Goal: Transaction & Acquisition: Purchase product/service

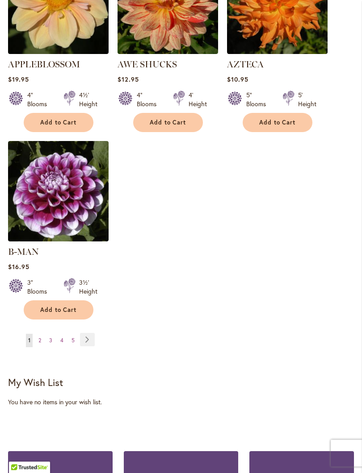
scroll to position [1174, 0]
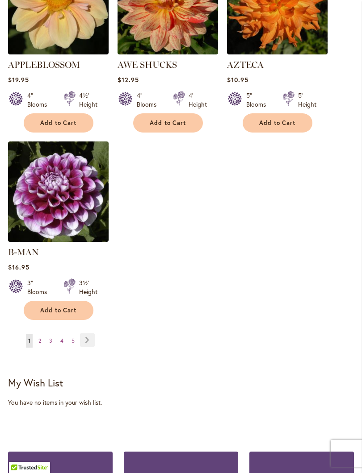
click at [88, 337] on link "Page Next" at bounding box center [87, 340] width 15 height 13
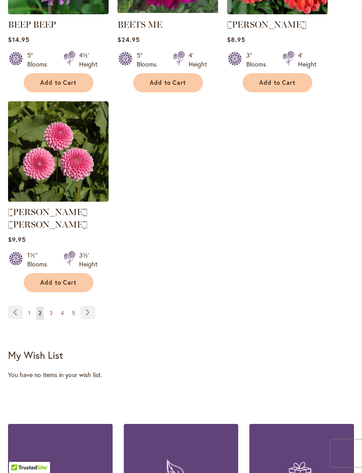
scroll to position [1199, 0]
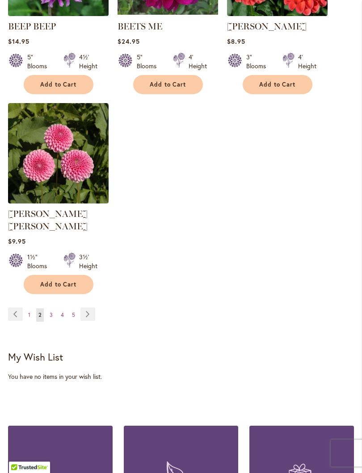
click at [88, 313] on link "Page Next" at bounding box center [87, 314] width 15 height 13
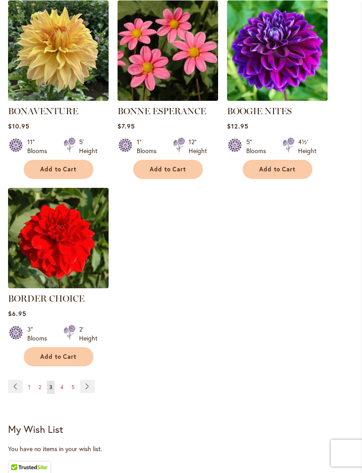
scroll to position [1119, 0]
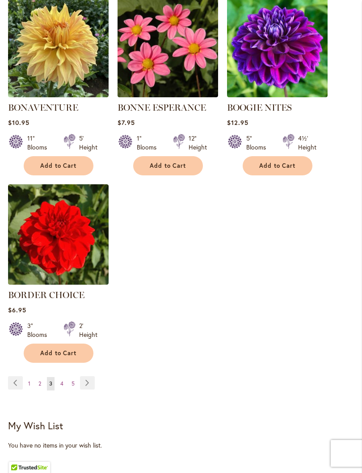
click at [62, 387] on span "4" at bounding box center [61, 384] width 3 height 7
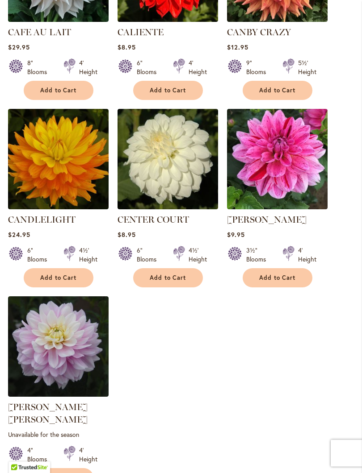
scroll to position [1019, 0]
click at [68, 368] on img at bounding box center [58, 347] width 101 height 101
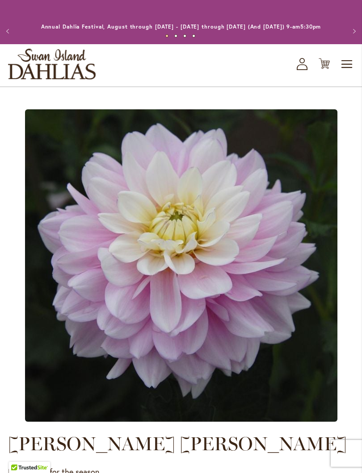
scroll to position [629, 0]
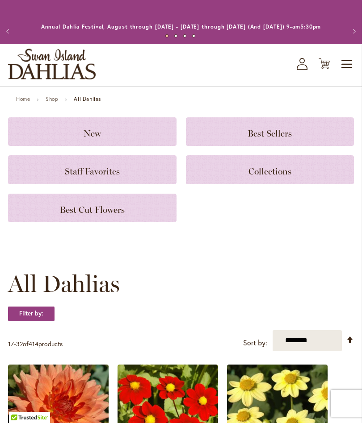
scroll to position [1225, 0]
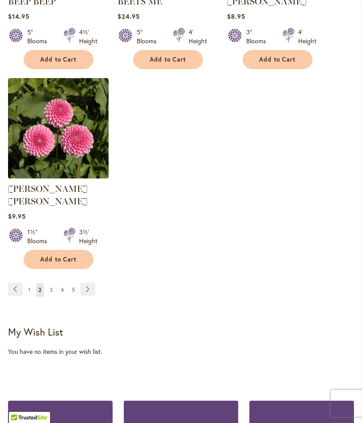
click at [49, 285] on link "Page 3" at bounding box center [51, 290] width 8 height 13
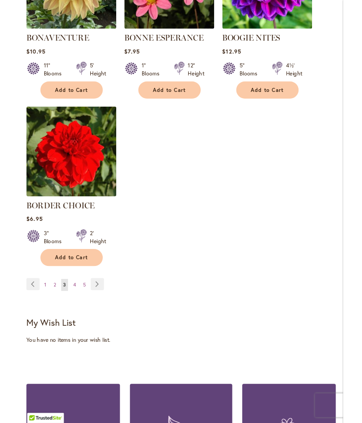
scroll to position [1183, 0]
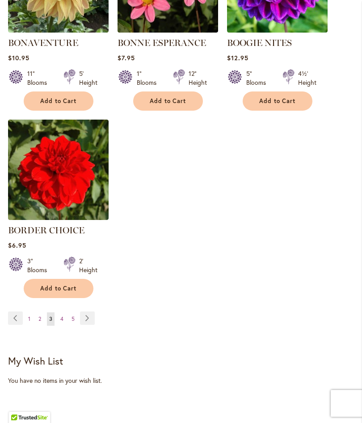
click at [91, 325] on link "Page Next" at bounding box center [87, 318] width 15 height 13
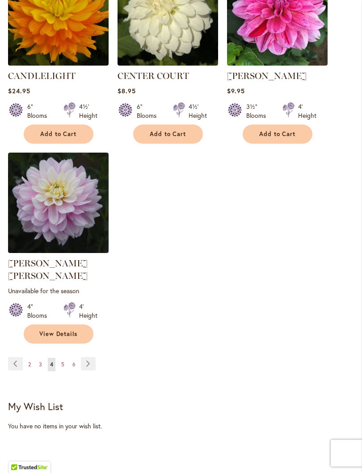
scroll to position [1163, 0]
click at [88, 359] on link "Page Next" at bounding box center [88, 363] width 15 height 13
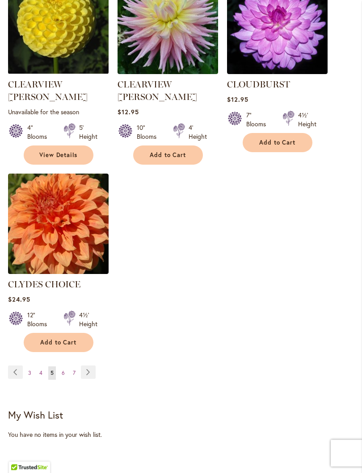
scroll to position [1154, 0]
click at [89, 366] on link "Page Next" at bounding box center [88, 372] width 15 height 13
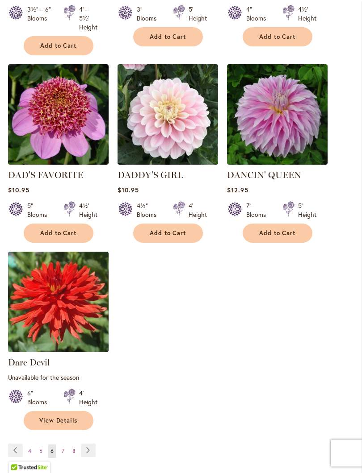
scroll to position [1105, 0]
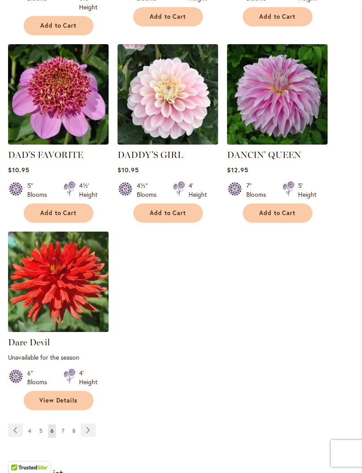
click at [87, 423] on link "Page Next" at bounding box center [88, 430] width 15 height 13
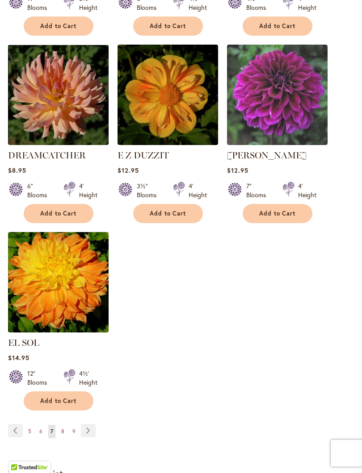
scroll to position [1090, 0]
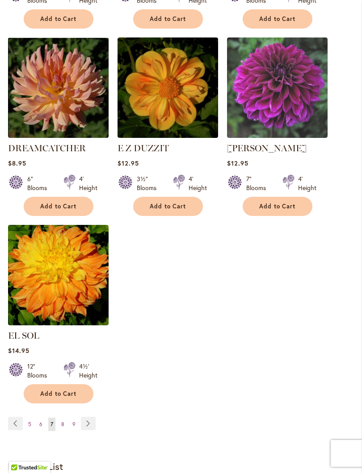
click at [88, 421] on link "Page Next" at bounding box center [88, 423] width 15 height 13
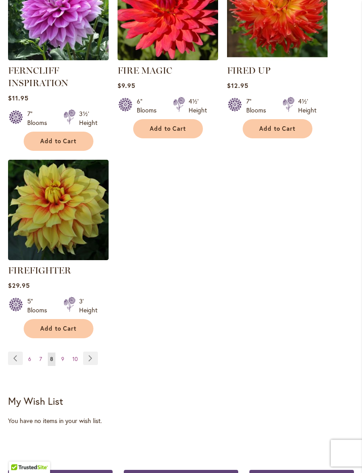
scroll to position [1189, 0]
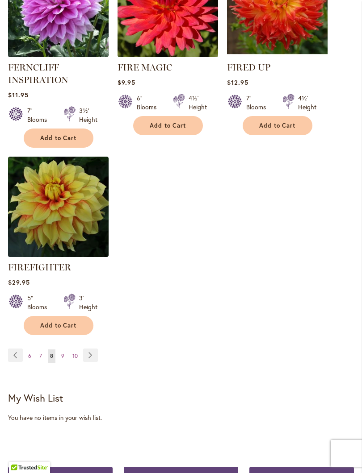
click at [90, 362] on link "Page Next" at bounding box center [90, 355] width 15 height 13
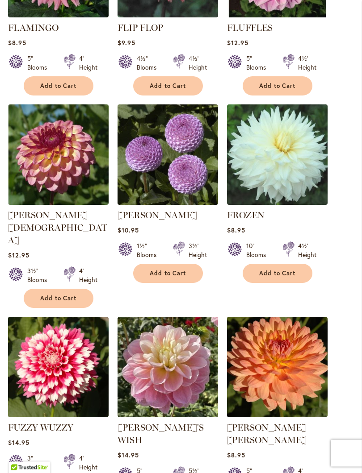
scroll to position [640, 0]
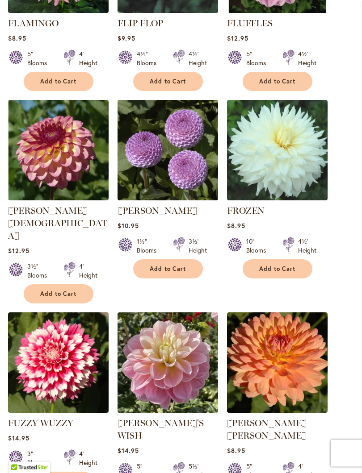
click at [321, 352] on img at bounding box center [277, 363] width 101 height 101
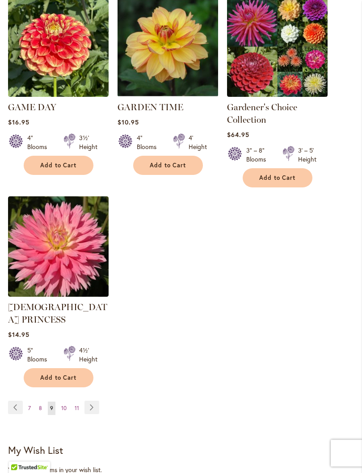
scroll to position [1161, 0]
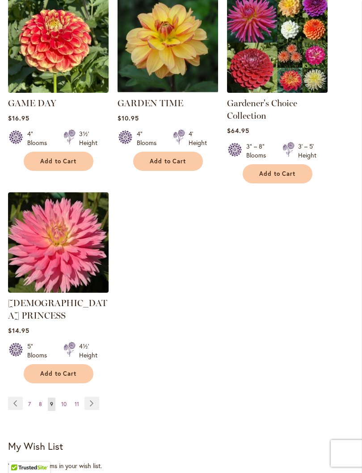
click at [125, 397] on div "Page Page Previous Page 7 Page 8 You're currently reading page 9" at bounding box center [181, 409] width 346 height 25
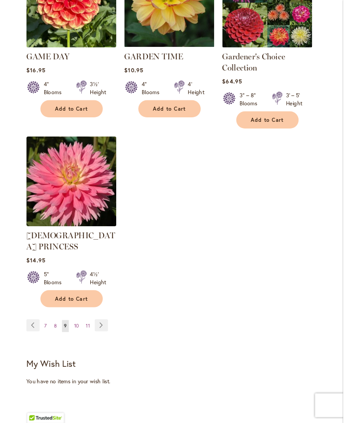
scroll to position [1191, 0]
